Goal: Information Seeking & Learning: Learn about a topic

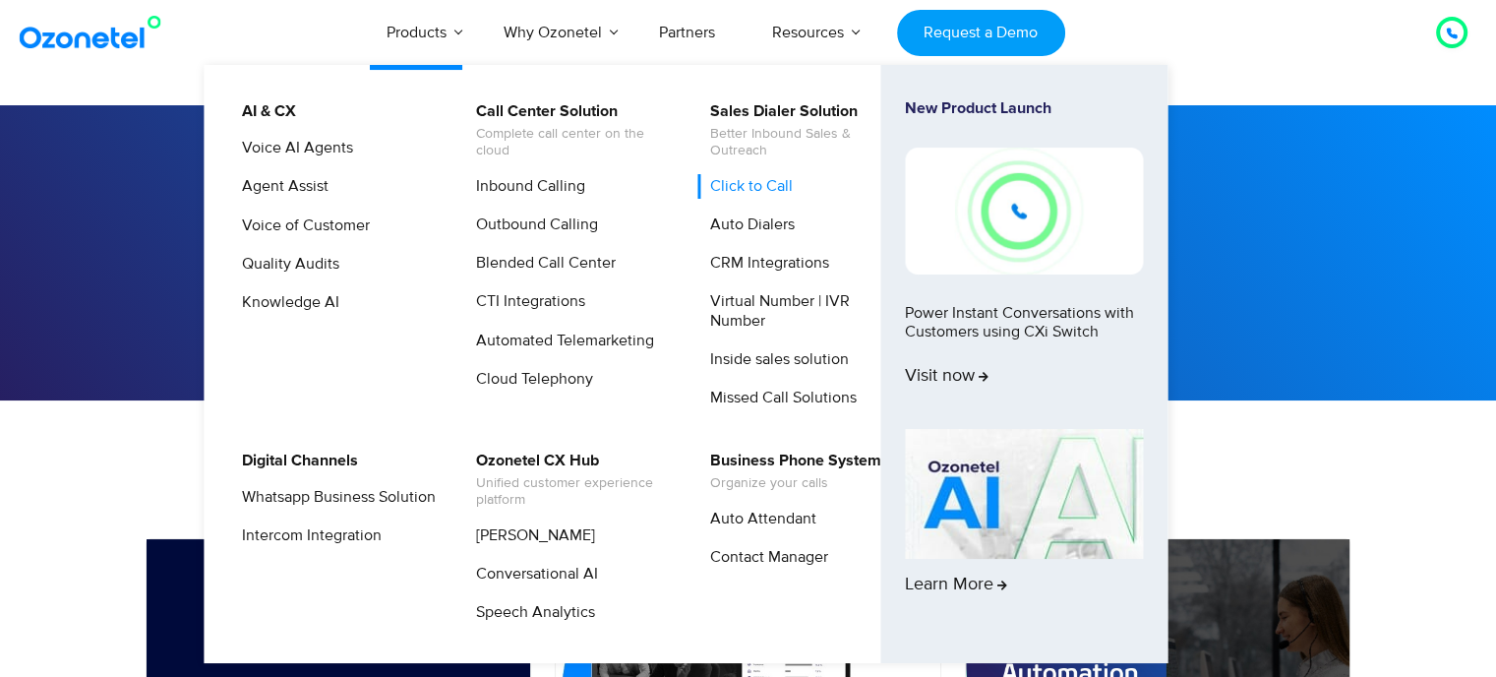
click at [739, 183] on link "Click to Call" at bounding box center [747, 186] width 98 height 25
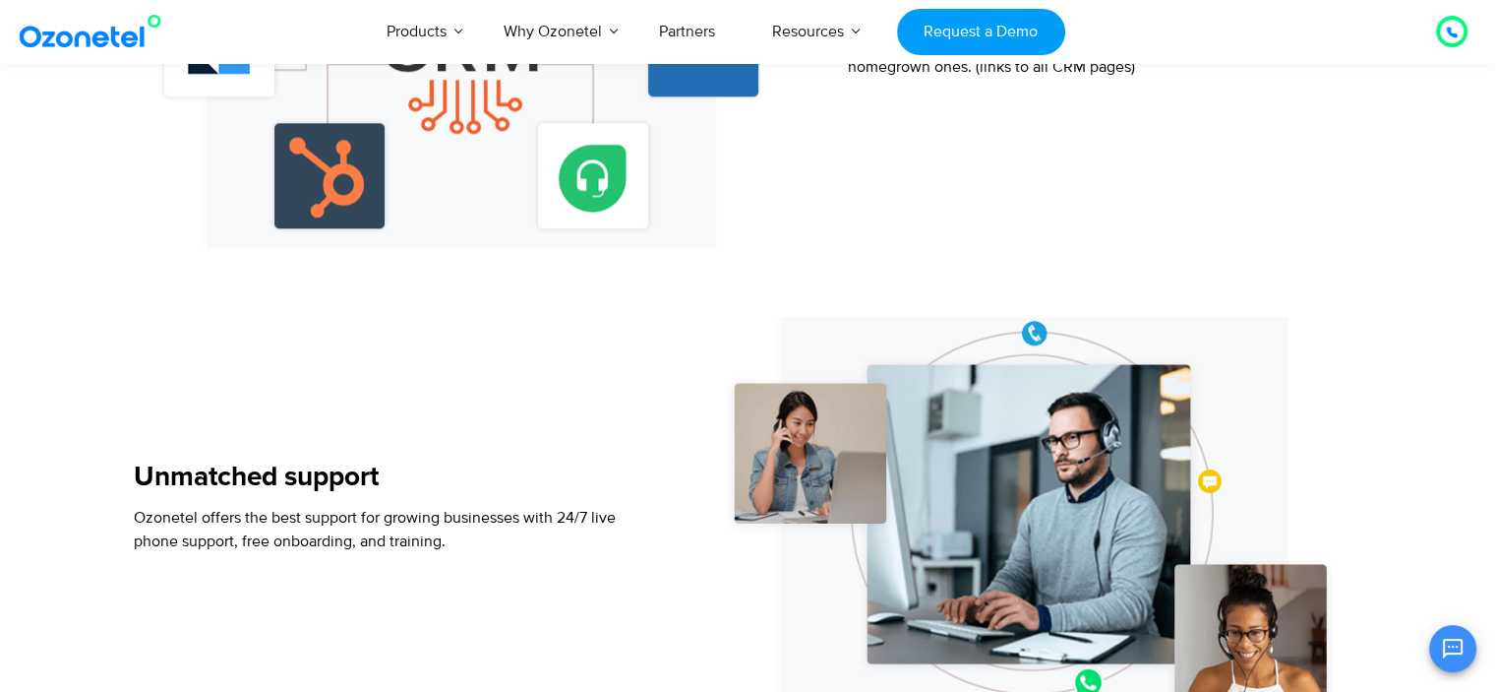
scroll to position [1869, 0]
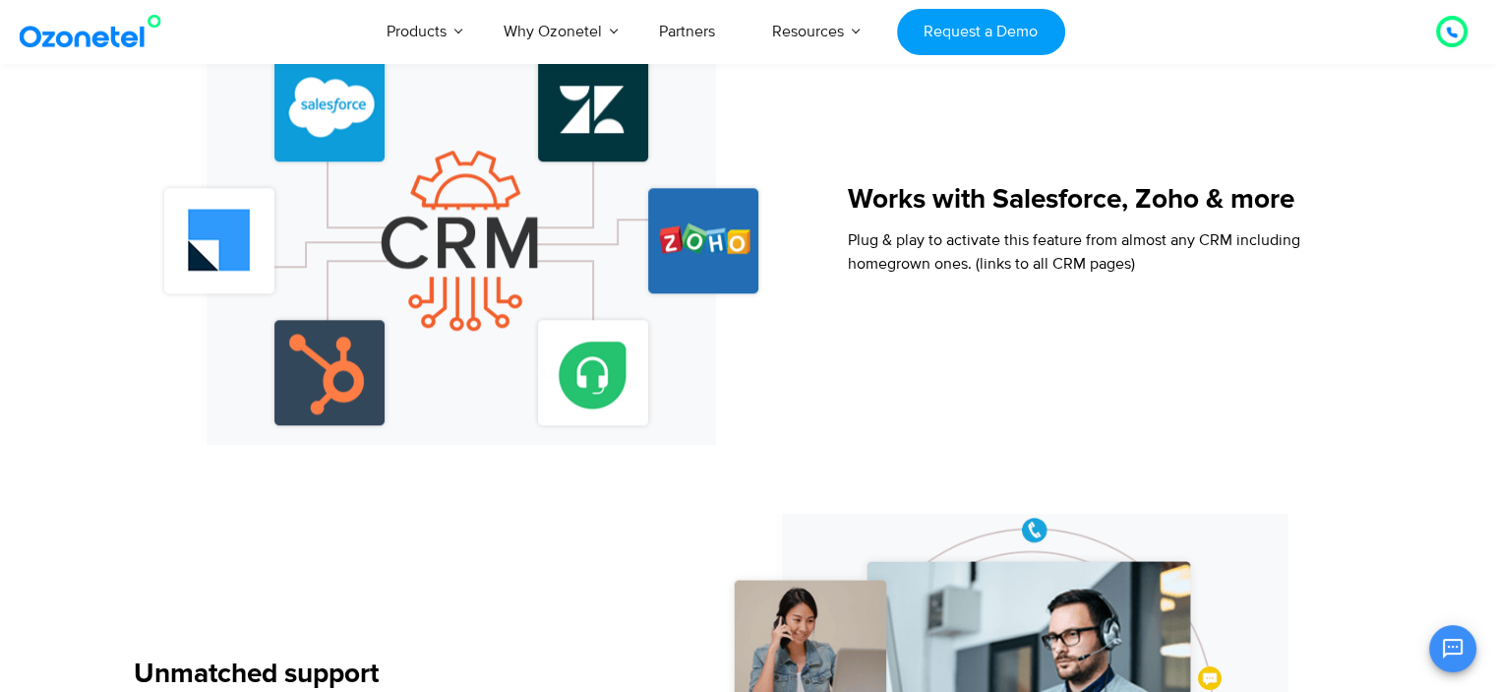
click at [268, 205] on img at bounding box center [461, 238] width 625 height 411
click at [366, 273] on img at bounding box center [461, 238] width 625 height 411
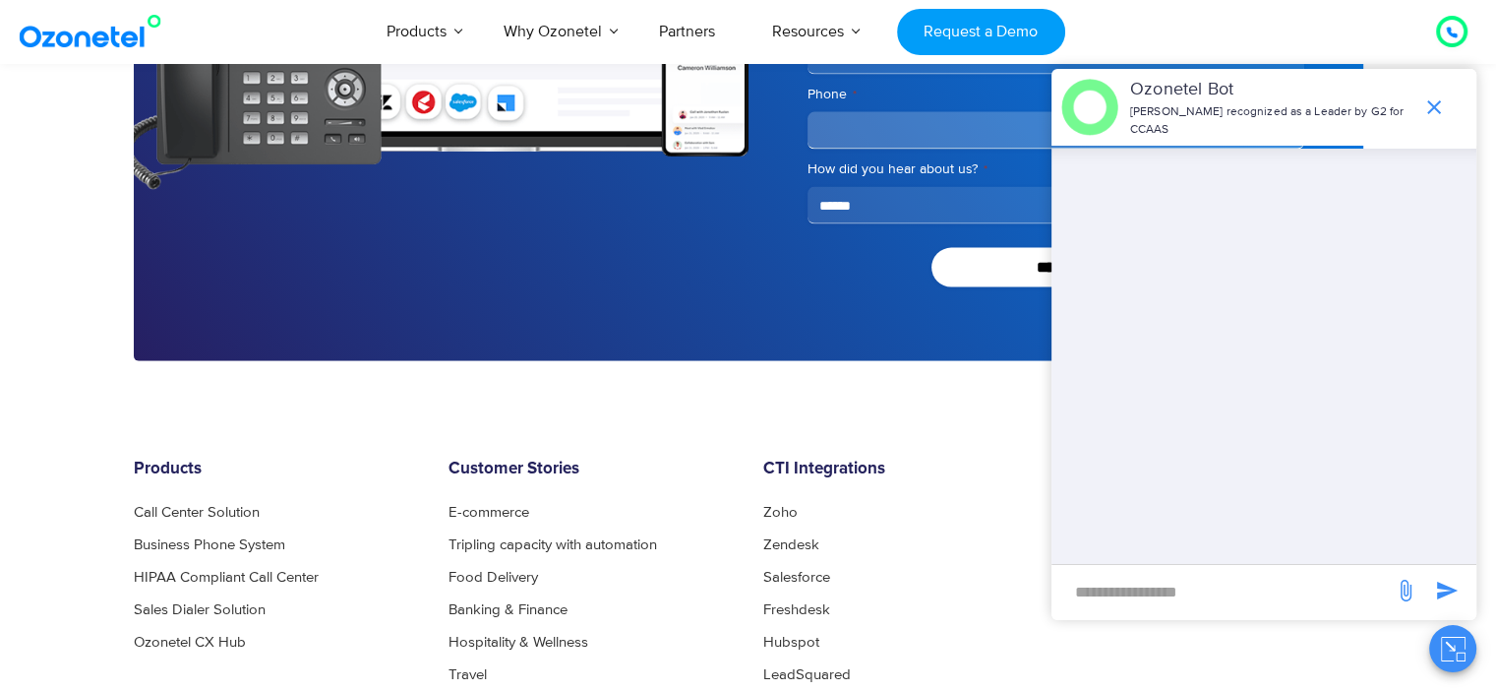
scroll to position [4368, 0]
